Goal: Entertainment & Leisure: Consume media (video, audio)

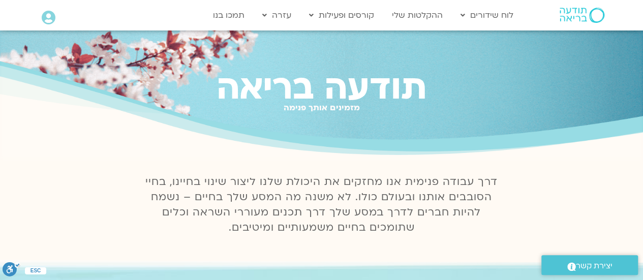
click at [48, 17] on icon at bounding box center [49, 18] width 14 height 14
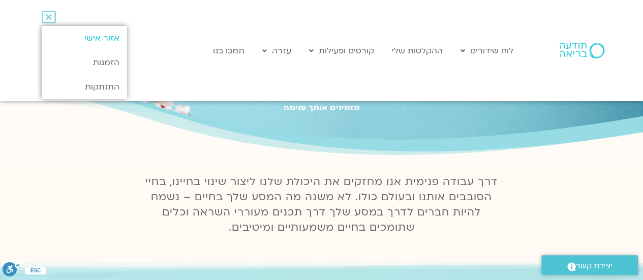
click at [100, 38] on link "אזור אישי" at bounding box center [84, 38] width 85 height 24
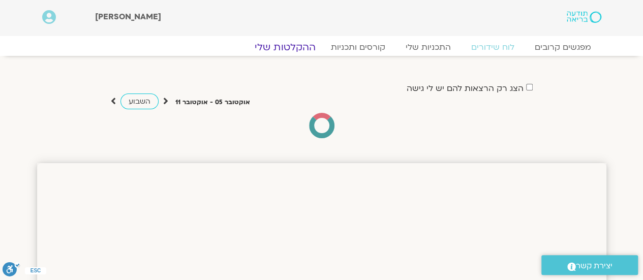
click at [292, 45] on link "ההקלטות שלי" at bounding box center [285, 47] width 85 height 12
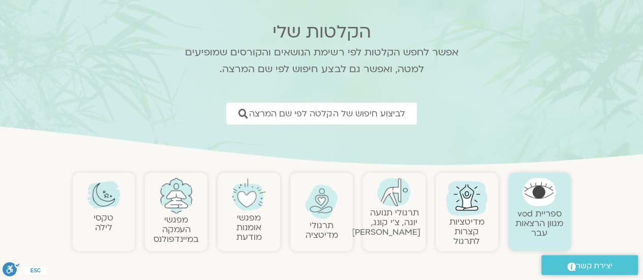
scroll to position [72, 0]
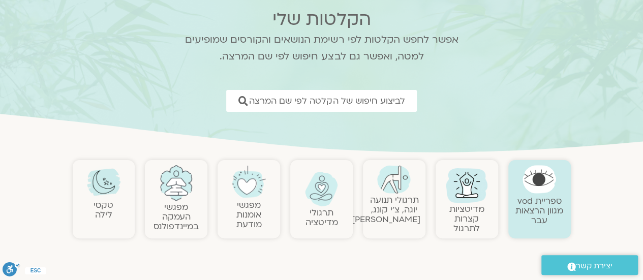
click at [103, 196] on img at bounding box center [104, 182] width 34 height 34
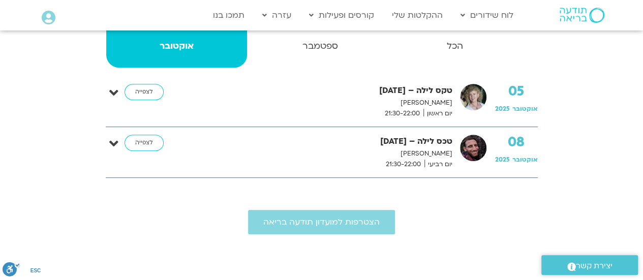
scroll to position [221, 0]
click at [140, 144] on link "לצפייה" at bounding box center [144, 142] width 39 height 16
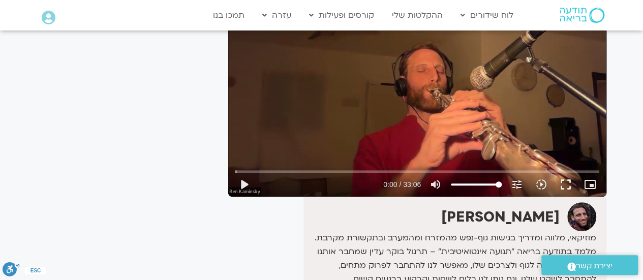
scroll to position [122, 0]
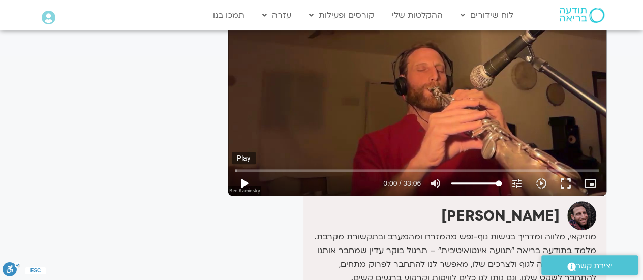
click at [243, 187] on button "play_arrow" at bounding box center [244, 183] width 24 height 24
click at [269, 169] on input "Seek" at bounding box center [417, 170] width 365 height 6
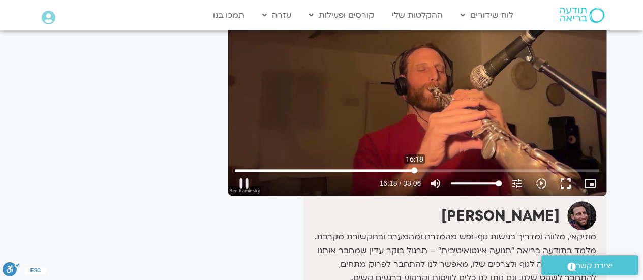
click at [414, 169] on input "Seek" at bounding box center [417, 170] width 365 height 6
type input "981.37542"
